Goal: Information Seeking & Learning: Compare options

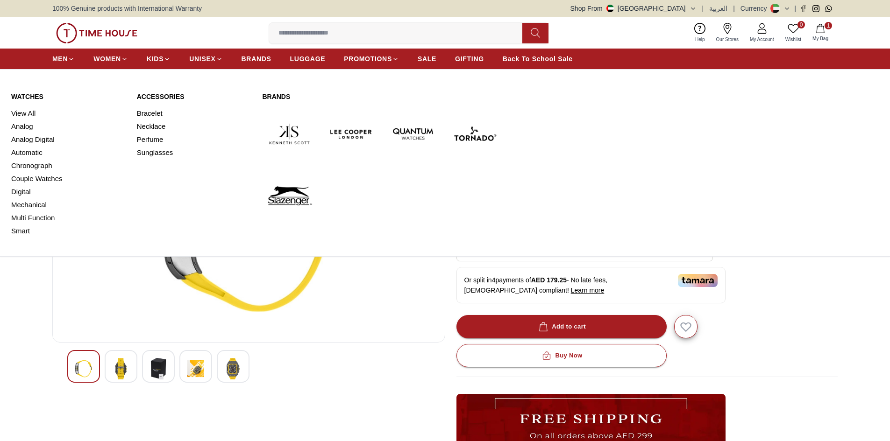
click at [64, 59] on span "MEN" at bounding box center [59, 58] width 15 height 9
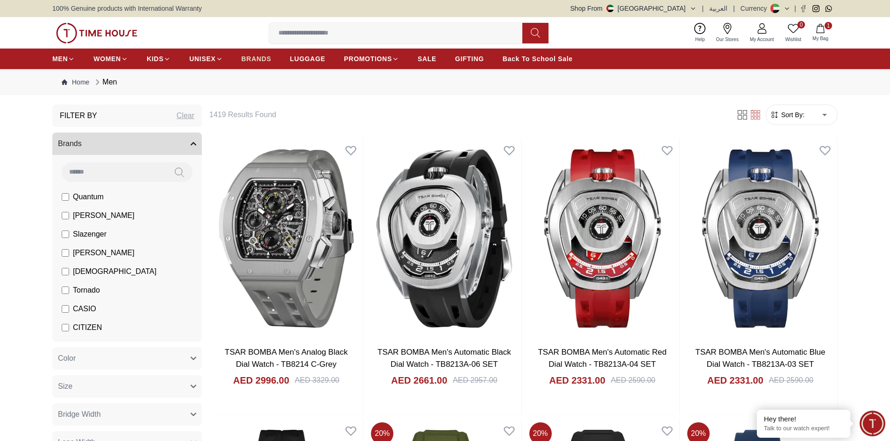
click at [247, 60] on span "BRANDS" at bounding box center [257, 58] width 30 height 9
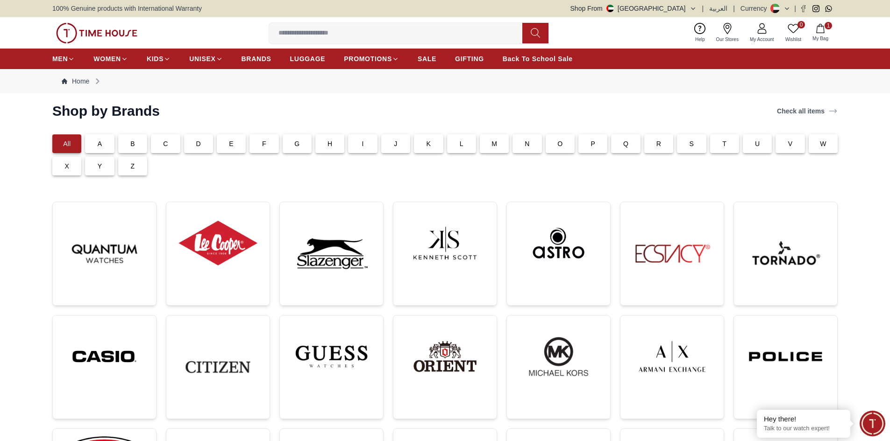
click at [626, 145] on p "Q" at bounding box center [625, 143] width 5 height 9
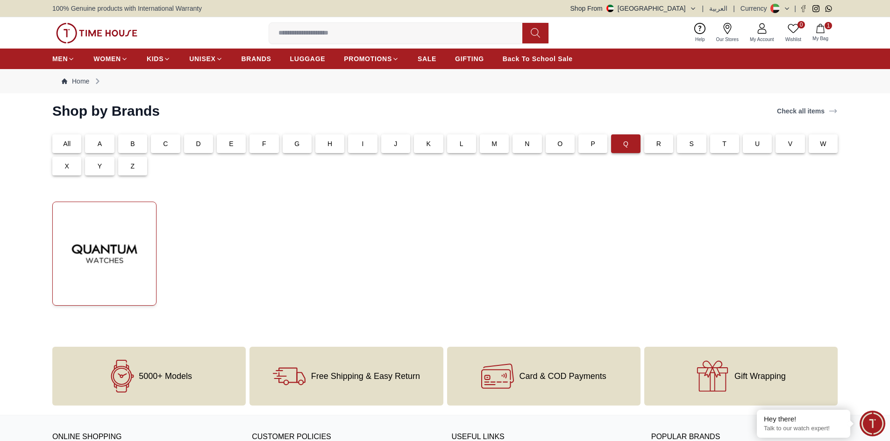
click at [103, 273] on img at bounding box center [104, 254] width 88 height 88
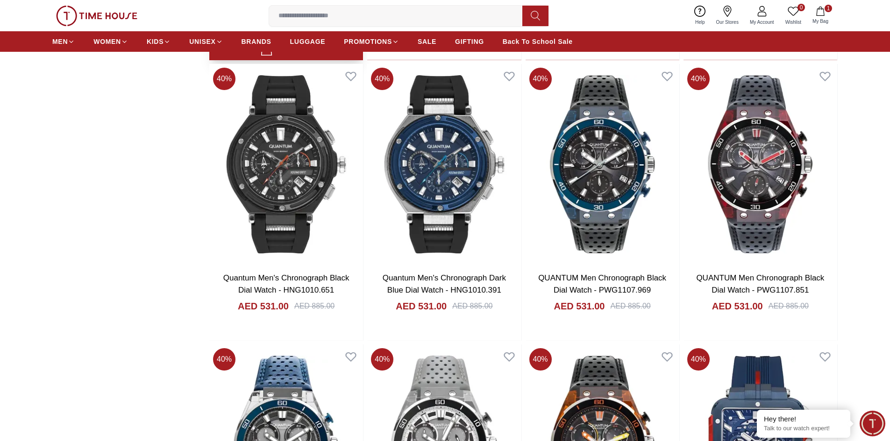
scroll to position [1308, 0]
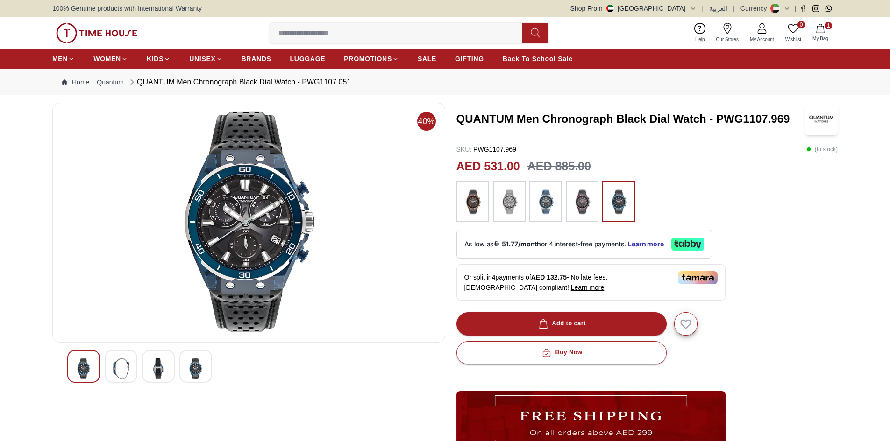
click at [156, 373] on img at bounding box center [158, 368] width 17 height 21
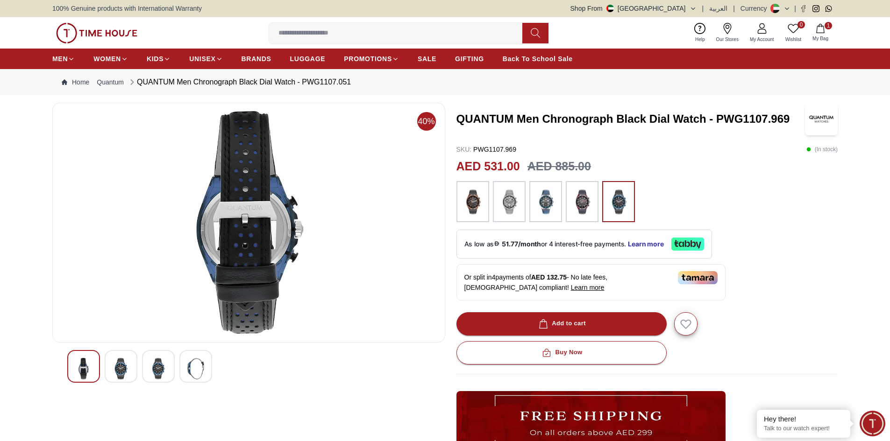
click at [197, 376] on img at bounding box center [195, 368] width 17 height 21
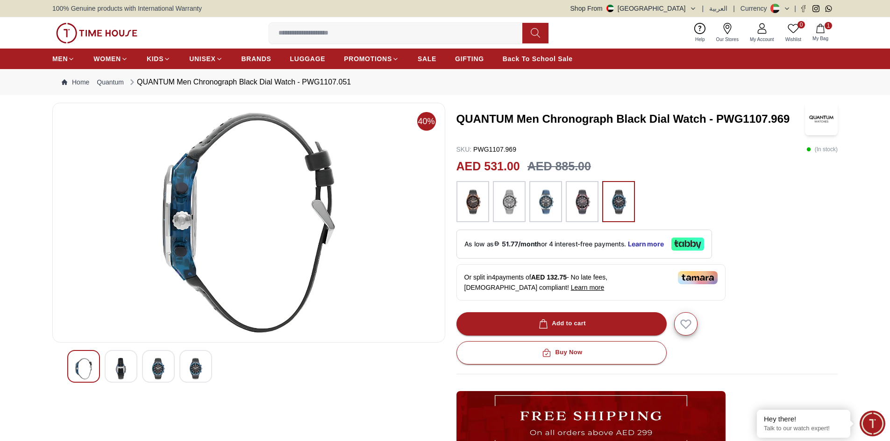
click at [167, 370] on div at bounding box center [158, 366] width 33 height 33
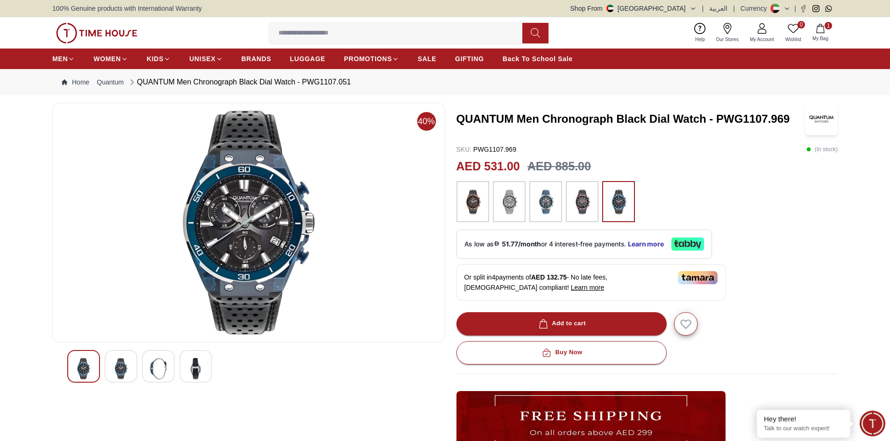
click at [135, 369] on div at bounding box center [121, 366] width 33 height 33
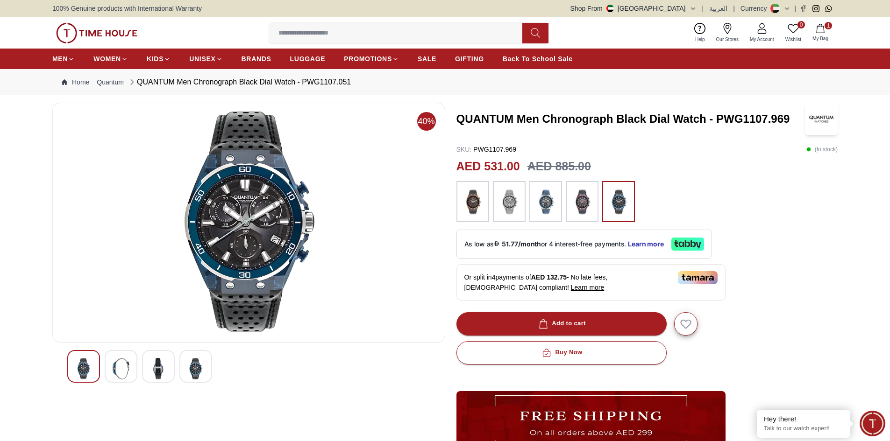
click at [86, 362] on img at bounding box center [83, 368] width 17 height 21
click at [124, 373] on img at bounding box center [121, 368] width 17 height 21
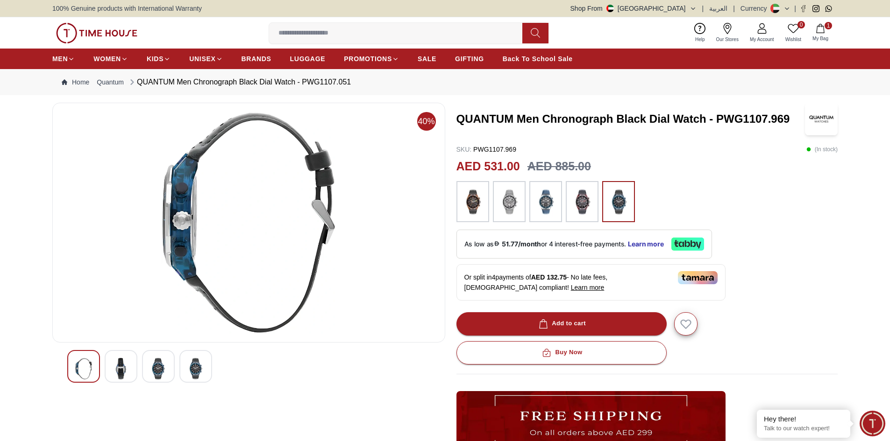
click at [152, 374] on img at bounding box center [158, 368] width 17 height 21
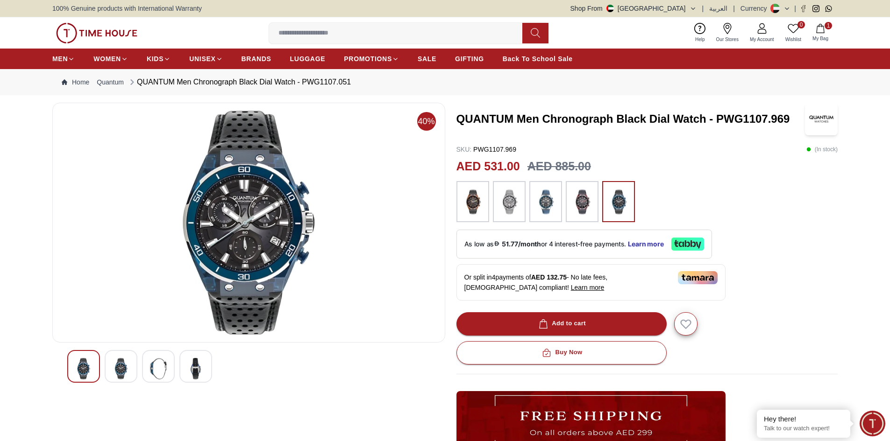
click at [197, 377] on img at bounding box center [195, 368] width 17 height 21
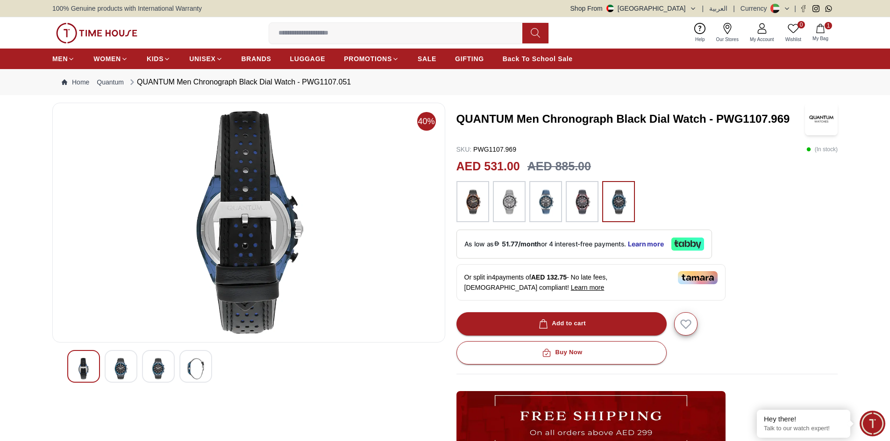
click at [166, 367] on img at bounding box center [158, 368] width 17 height 21
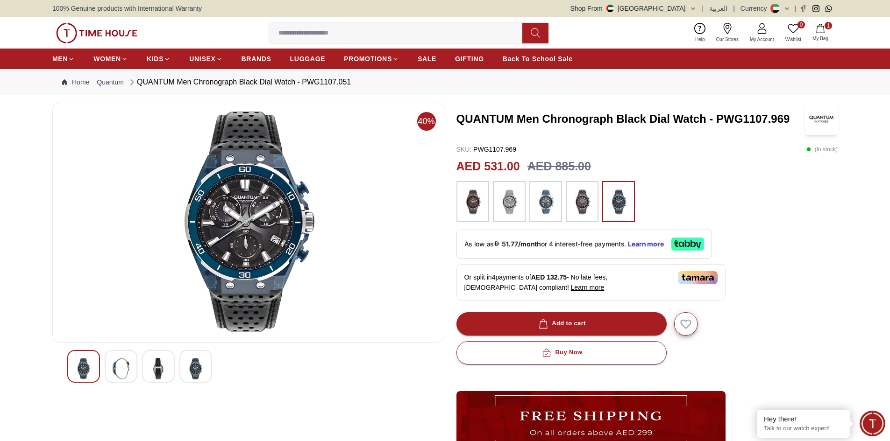
click at [519, 203] on img at bounding box center [509, 202] width 23 height 32
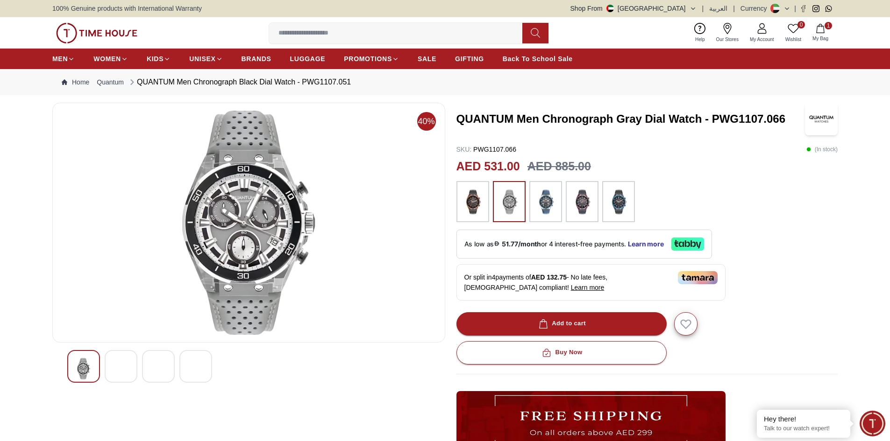
click at [114, 370] on img at bounding box center [121, 368] width 17 height 21
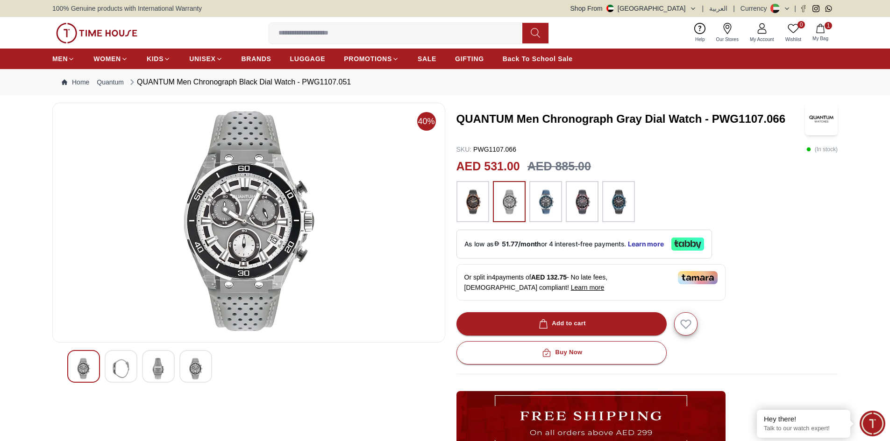
click at [158, 370] on img at bounding box center [158, 368] width 17 height 21
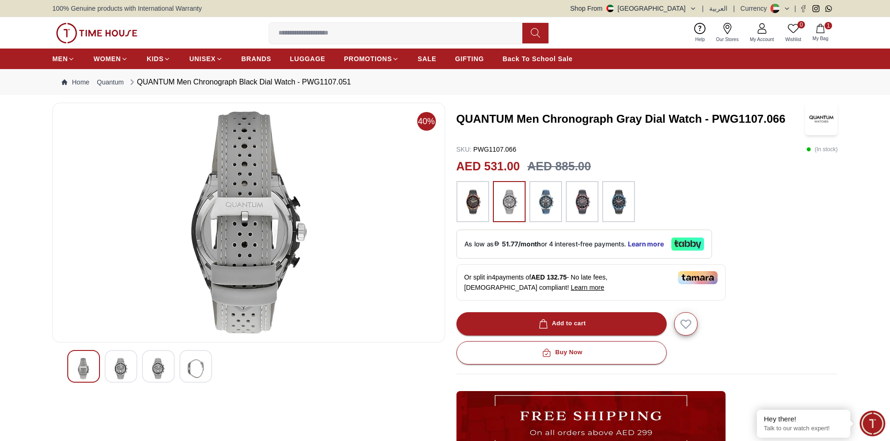
click at [582, 207] on img at bounding box center [581, 202] width 23 height 32
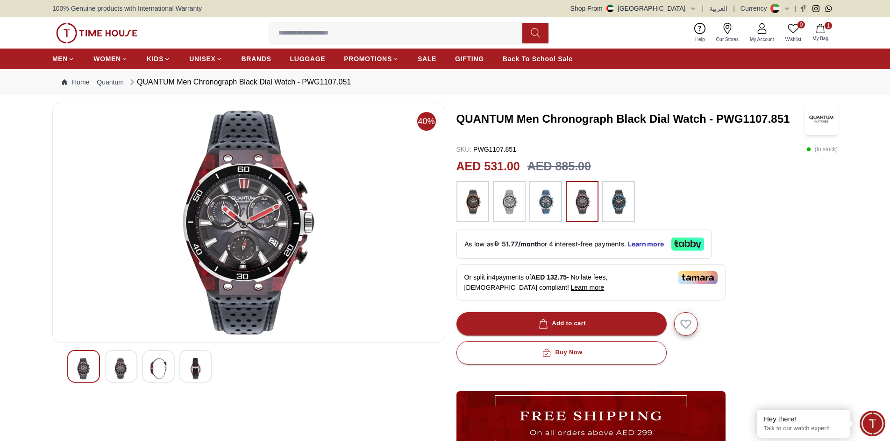
click at [116, 369] on img at bounding box center [121, 368] width 17 height 21
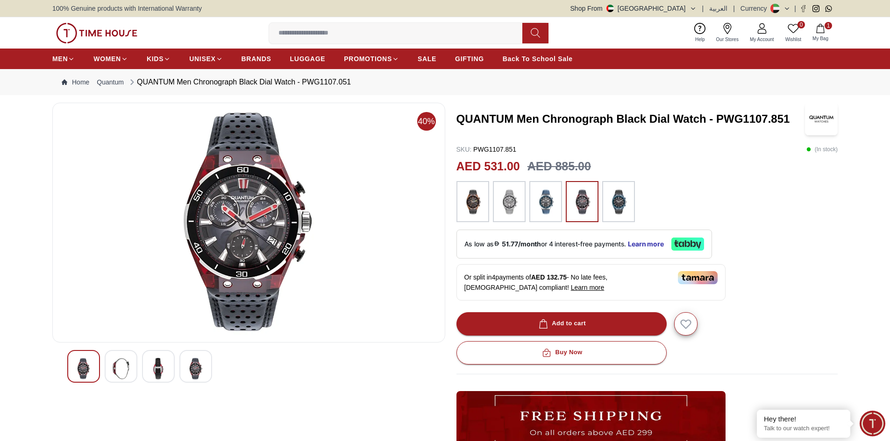
click at [182, 375] on div at bounding box center [195, 366] width 33 height 33
